Goal: Task Accomplishment & Management: Manage account settings

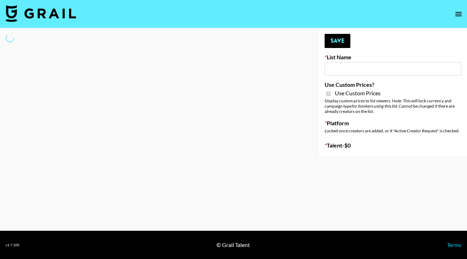
type input "FigMe and MegaMe filters - Airbrush"
checkbox input "true"
select select "Brand"
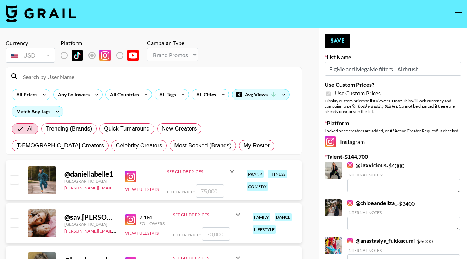
click at [152, 79] on input at bounding box center [158, 76] width 279 height 11
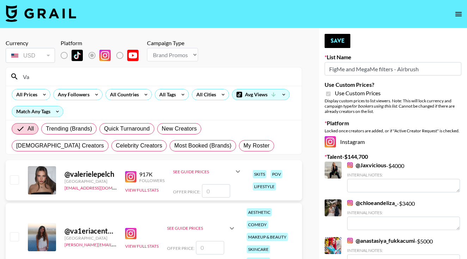
type input "V"
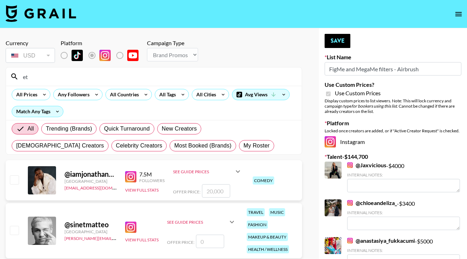
type input "e"
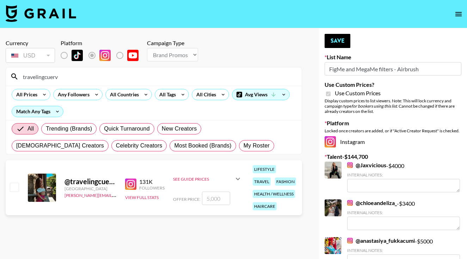
type input "travelingcuerv"
click at [12, 188] on input "checkbox" at bounding box center [14, 187] width 8 height 8
checkbox input "true"
type input "5000"
click at [206, 198] on input "5000" at bounding box center [216, 197] width 28 height 13
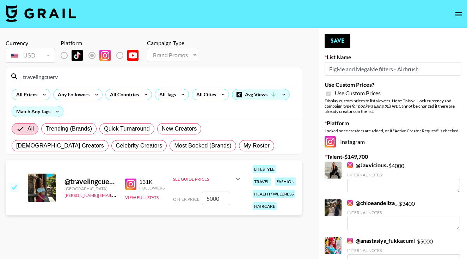
click at [207, 199] on input "5000" at bounding box center [216, 197] width 28 height 13
checkbox input "false"
checkbox input "true"
type input "3000"
click at [343, 42] on button "Save" at bounding box center [338, 41] width 26 height 14
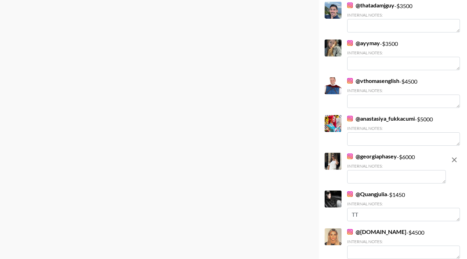
scroll to position [1250, 0]
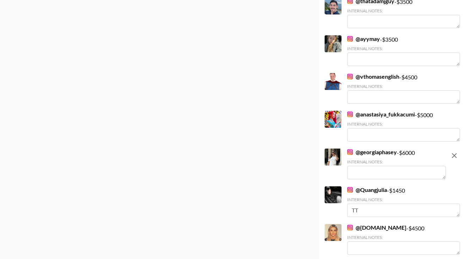
click at [364, 224] on link "@ miaearls.art" at bounding box center [376, 227] width 59 height 7
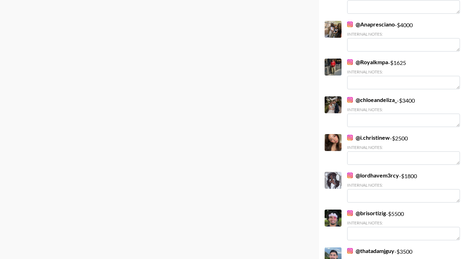
scroll to position [1002, 0]
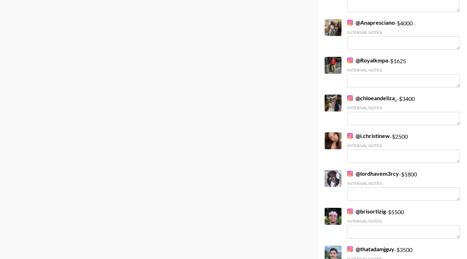
click at [367, 245] on link "@ thatadamjguy" at bounding box center [370, 248] width 47 height 7
click at [372, 132] on link "@ i.christinew" at bounding box center [368, 135] width 43 height 7
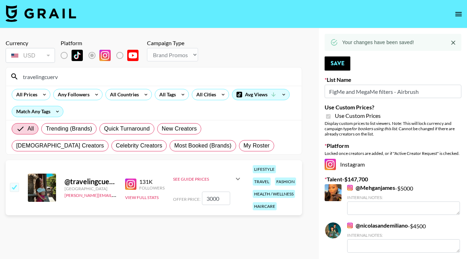
scroll to position [0, 0]
drag, startPoint x: 61, startPoint y: 80, endPoint x: 11, endPoint y: 76, distance: 50.9
click at [11, 76] on div "travelingcuerv" at bounding box center [154, 76] width 296 height 18
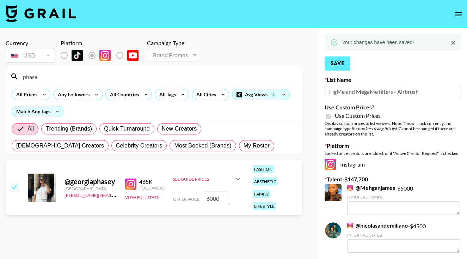
drag, startPoint x: 11, startPoint y: 76, endPoint x: 346, endPoint y: 64, distance: 335.8
click at [346, 64] on button "Save" at bounding box center [338, 63] width 26 height 14
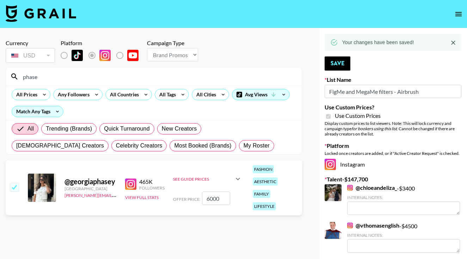
drag, startPoint x: 53, startPoint y: 74, endPoint x: 24, endPoint y: 72, distance: 29.4
click at [24, 72] on input "phase" at bounding box center [158, 76] width 279 height 11
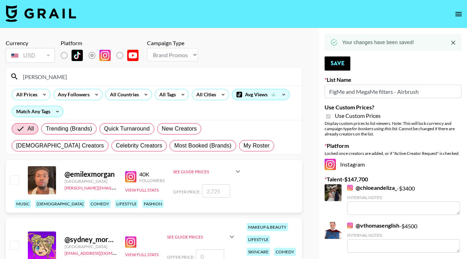
click at [19, 194] on div "@ emilexmorgan United Kingdom tancredi@grail-talent.com 40K Followers View Full…" at bounding box center [154, 186] width 296 height 53
click at [61, 78] on input "Morgan" at bounding box center [158, 76] width 279 height 11
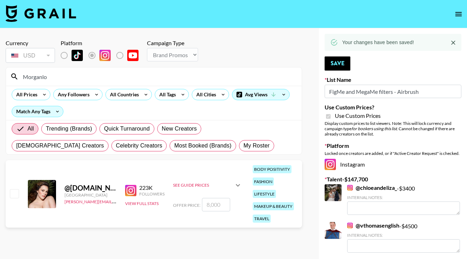
type input "Morganlo"
click at [14, 191] on input "checkbox" at bounding box center [14, 193] width 8 height 8
checkbox input "true"
type input "8000"
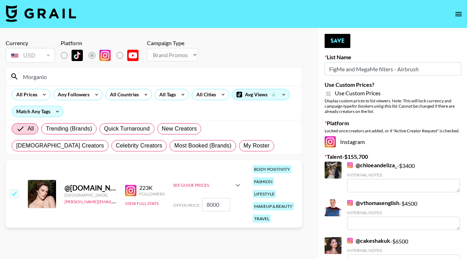
click at [209, 205] on input "8000" at bounding box center [216, 204] width 28 height 13
checkbox input "false"
checkbox input "true"
type input "4000"
click at [333, 47] on button "Save" at bounding box center [338, 41] width 26 height 14
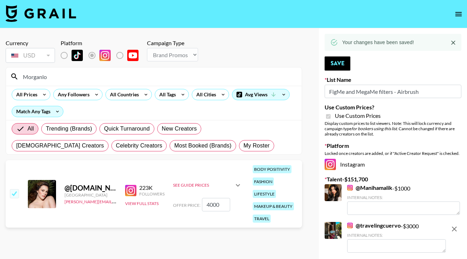
drag, startPoint x: 65, startPoint y: 78, endPoint x: 13, endPoint y: 72, distance: 52.5
click at [13, 72] on div "Morganlo" at bounding box center [154, 76] width 296 height 18
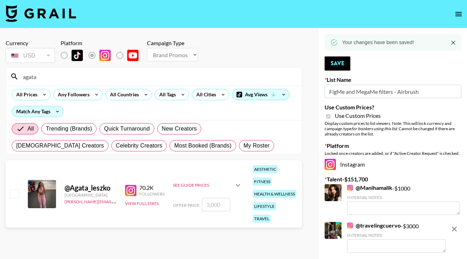
type input "agata"
click at [15, 189] on input "checkbox" at bounding box center [14, 193] width 8 height 8
checkbox input "true"
type input "3000"
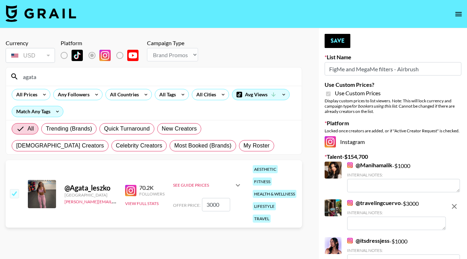
click at [208, 199] on input "3000" at bounding box center [216, 204] width 28 height 13
checkbox input "false"
checkbox input "true"
type input "2000"
click at [335, 42] on button "Save" at bounding box center [338, 41] width 26 height 14
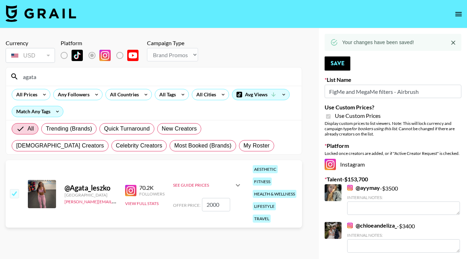
click at [50, 73] on input "agata" at bounding box center [158, 76] width 279 height 11
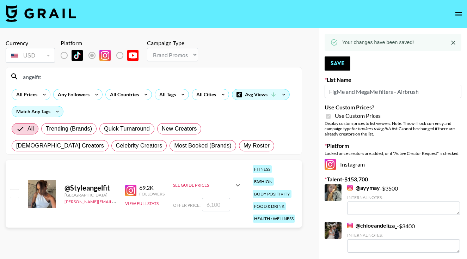
type input "angelfit"
click at [17, 189] on input "checkbox" at bounding box center [14, 193] width 8 height 8
checkbox input "true"
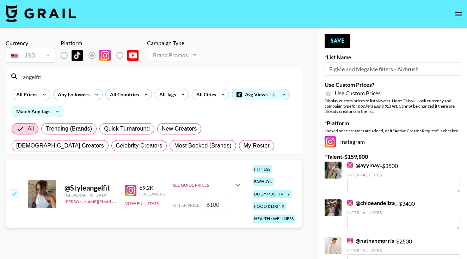
click at [236, 181] on icon at bounding box center [238, 185] width 8 height 8
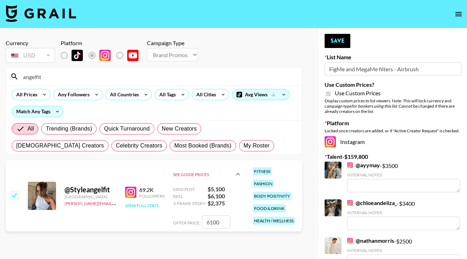
click at [151, 205] on button "View Full Stats" at bounding box center [141, 205] width 33 height 5
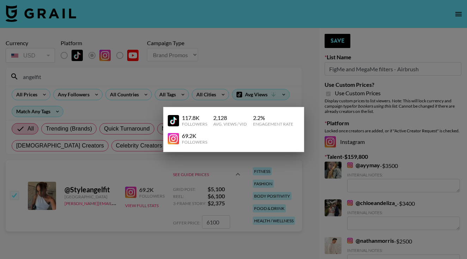
click at [224, 207] on div at bounding box center [233, 129] width 467 height 259
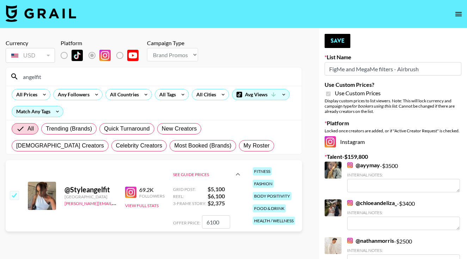
click at [210, 224] on input "6100" at bounding box center [216, 221] width 28 height 13
click at [208, 223] on input "6100" at bounding box center [216, 221] width 28 height 13
type input "2000"
click at [341, 45] on button "Save" at bounding box center [338, 41] width 26 height 14
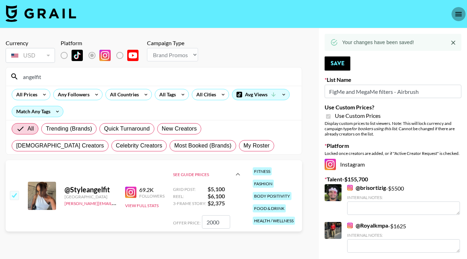
click at [458, 18] on icon "open drawer" at bounding box center [458, 14] width 8 height 8
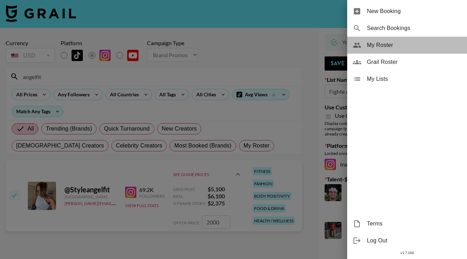
click at [391, 46] on span "My Roster" at bounding box center [414, 45] width 94 height 8
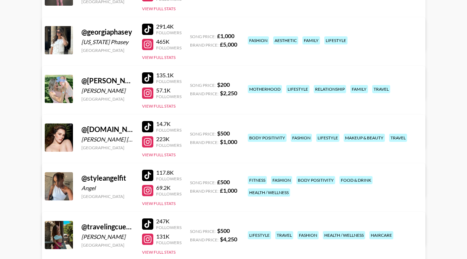
scroll to position [139, 0]
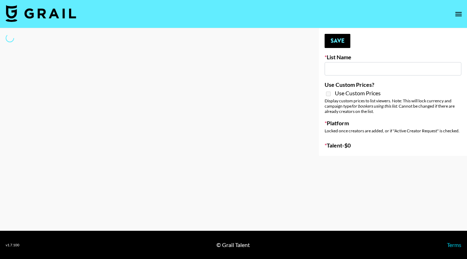
type input "[PERSON_NAME] Promo"
select select "Song"
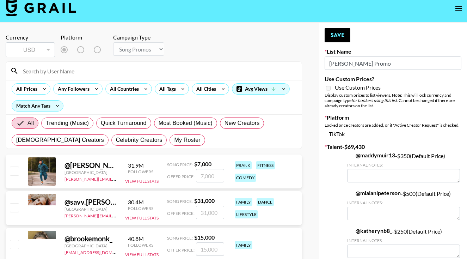
scroll to position [10, 0]
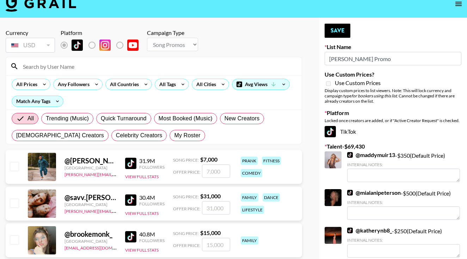
click at [225, 67] on input at bounding box center [158, 66] width 279 height 11
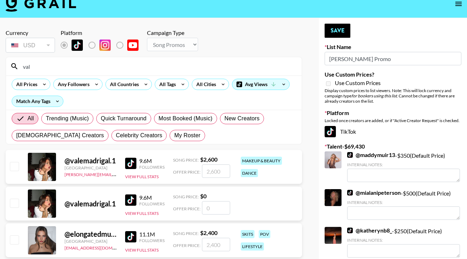
scroll to position [19, 0]
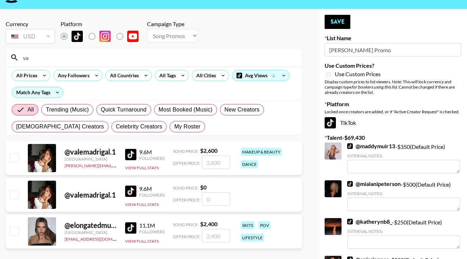
type input "v"
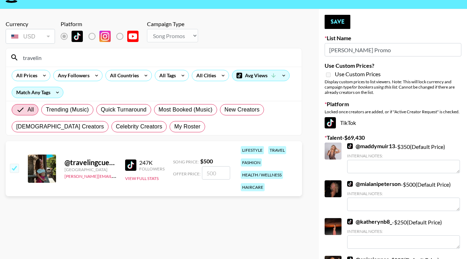
type input "traveling"
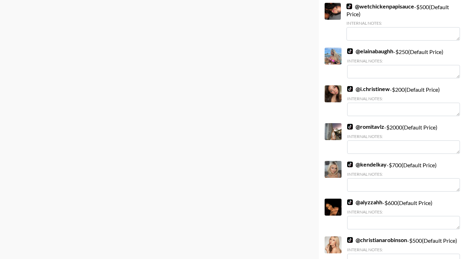
scroll to position [1394, 0]
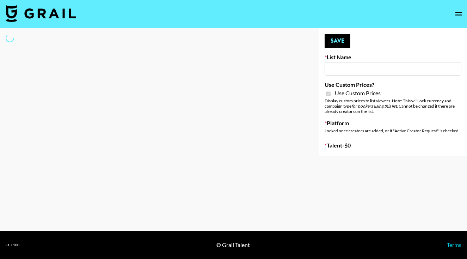
type input "Fellowers x rail | NYFW | FaceApp Collaboration | IG | s"
checkbox input "true"
select select "Brand"
type input "Fellowers x rail | NYFW | FaceApp Collaboration | IG | s"
checkbox input "true"
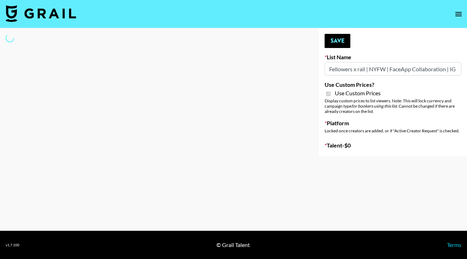
select select "Brand"
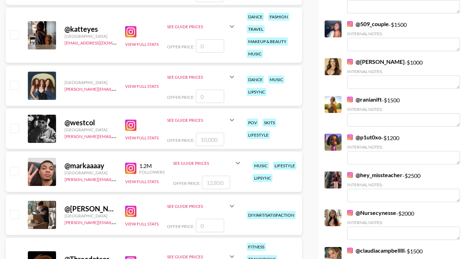
scroll to position [771, 0]
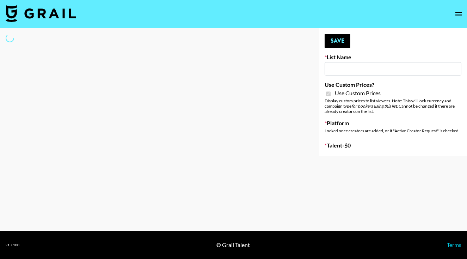
select select "Brand"
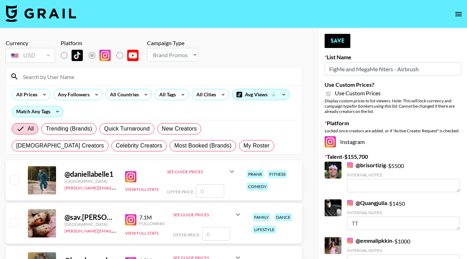
type input "FigMe and MegaMe filters - Airbrush"
checkbox input "true"
click at [164, 76] on input at bounding box center [158, 76] width 279 height 11
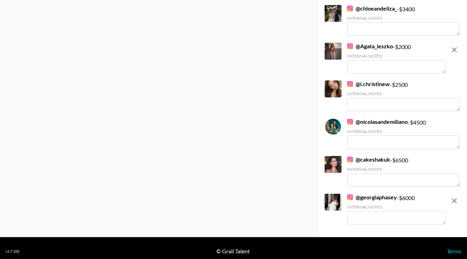
scroll to position [1483, 0]
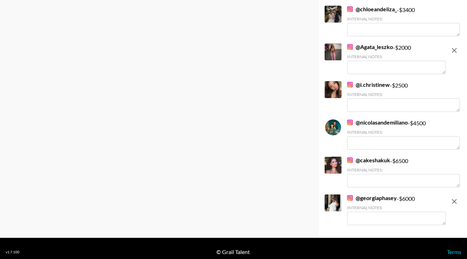
type input "agata"
click at [453, 46] on icon "remove" at bounding box center [454, 50] width 8 height 8
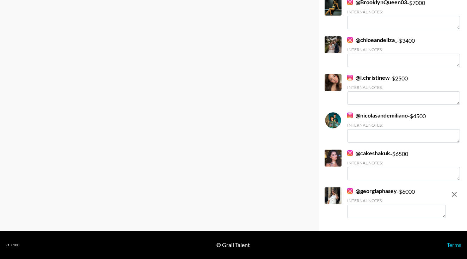
checkbox input "false"
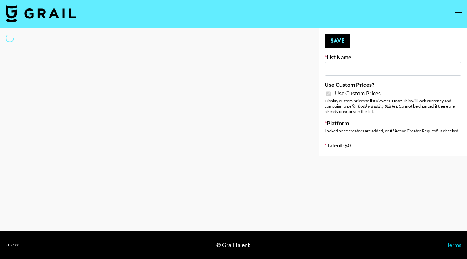
type input "Super Power ([DATE])"
checkbox input "true"
select select "Brand"
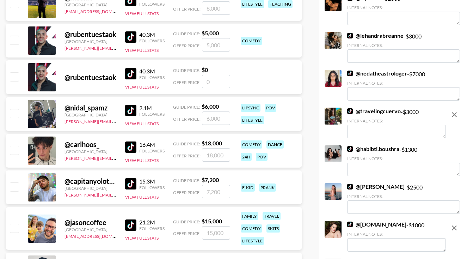
scroll to position [697, 0]
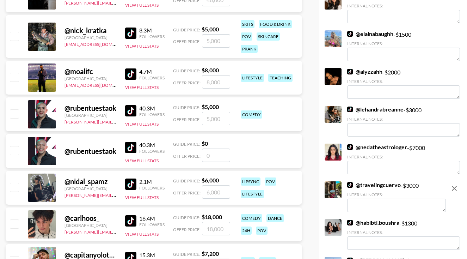
click at [360, 146] on link "@ nedatheastrologer" at bounding box center [377, 146] width 60 height 7
click at [363, 111] on link "@ lehandrabreanne" at bounding box center [375, 109] width 56 height 7
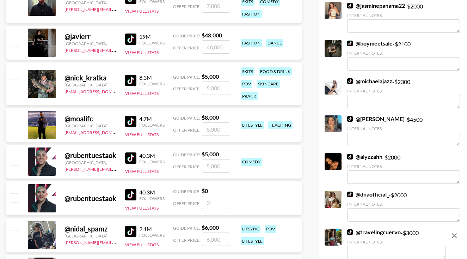
scroll to position [633, 0]
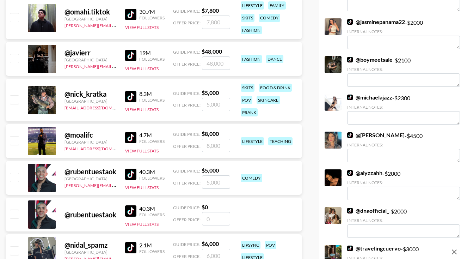
click at [365, 97] on link "@ michaelajazz" at bounding box center [369, 97] width 45 height 7
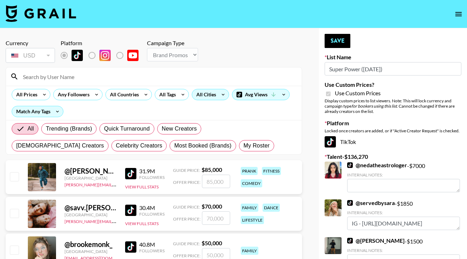
scroll to position [0, 0]
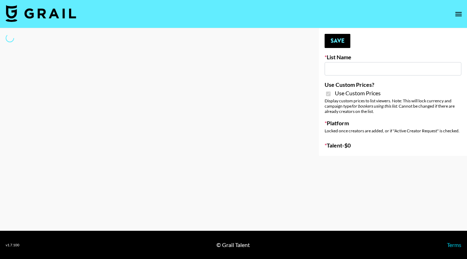
type input "House of Fab ([DATE])"
checkbox input "true"
select select "Brand"
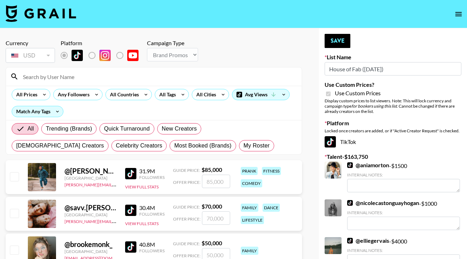
click at [98, 81] on input at bounding box center [158, 76] width 279 height 11
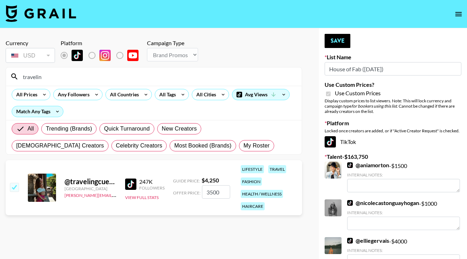
type input "travelin"
click at [208, 192] on input "3500" at bounding box center [216, 191] width 28 height 13
click at [335, 38] on button "Save" at bounding box center [338, 41] width 26 height 14
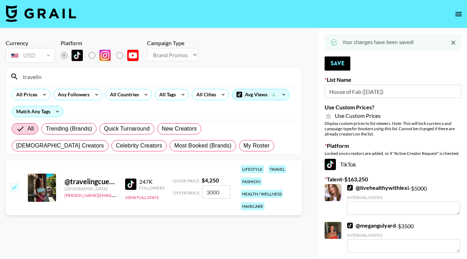
click at [211, 194] on input "3000" at bounding box center [216, 191] width 28 height 13
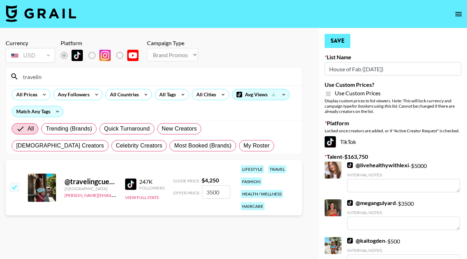
type input "3500"
click at [335, 41] on button "Save" at bounding box center [338, 41] width 26 height 14
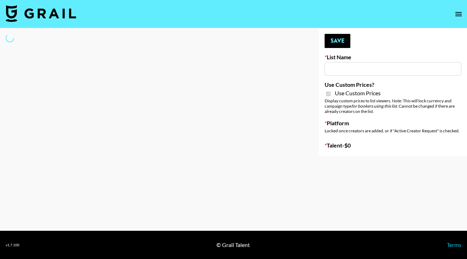
type input "Super Power ([DATE])"
checkbox input "true"
select select "Brand"
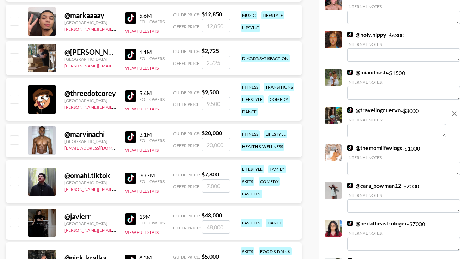
scroll to position [470, 0]
